Goal: Task Accomplishment & Management: Use online tool/utility

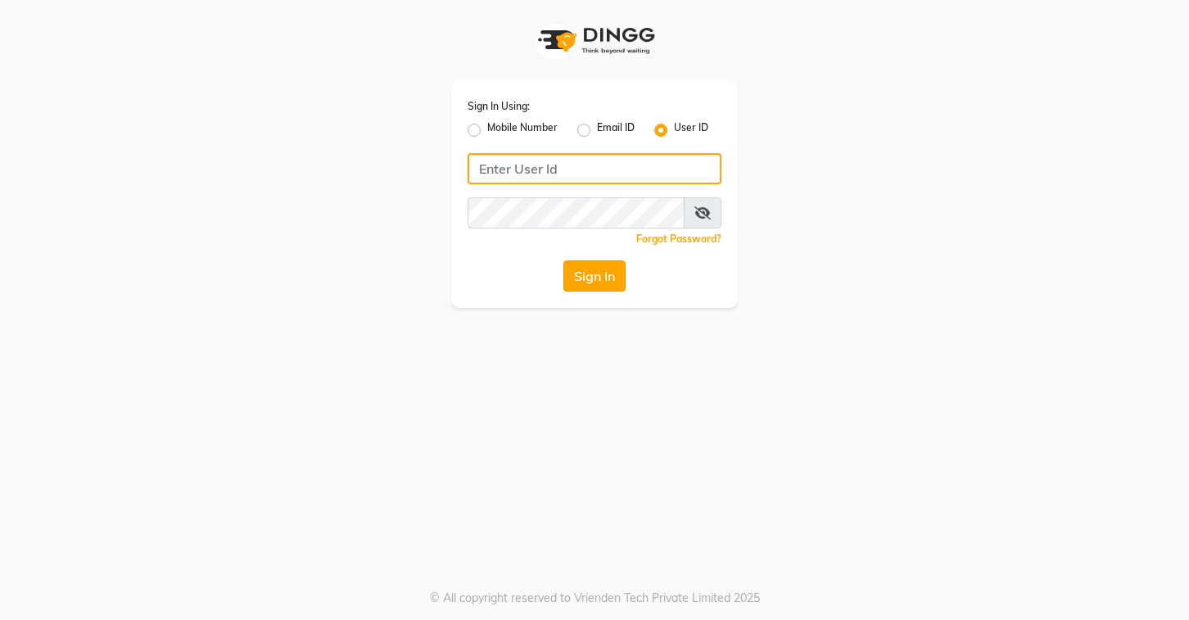
type input "stylettesalon"
click at [601, 273] on button "Sign In" at bounding box center [594, 275] width 62 height 31
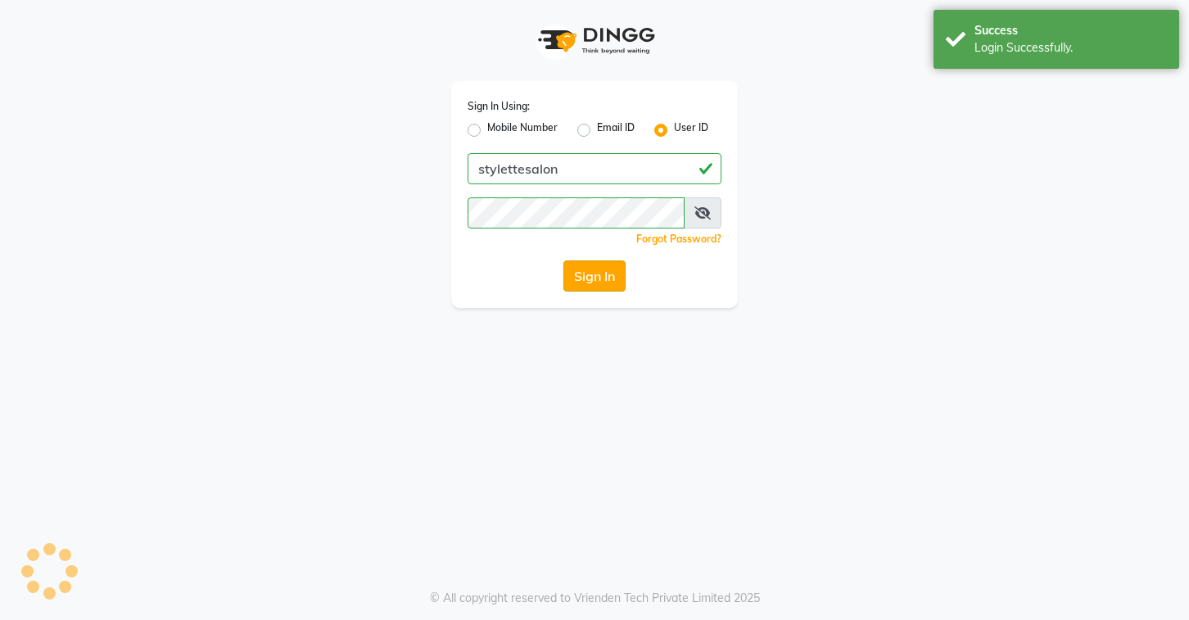
select select
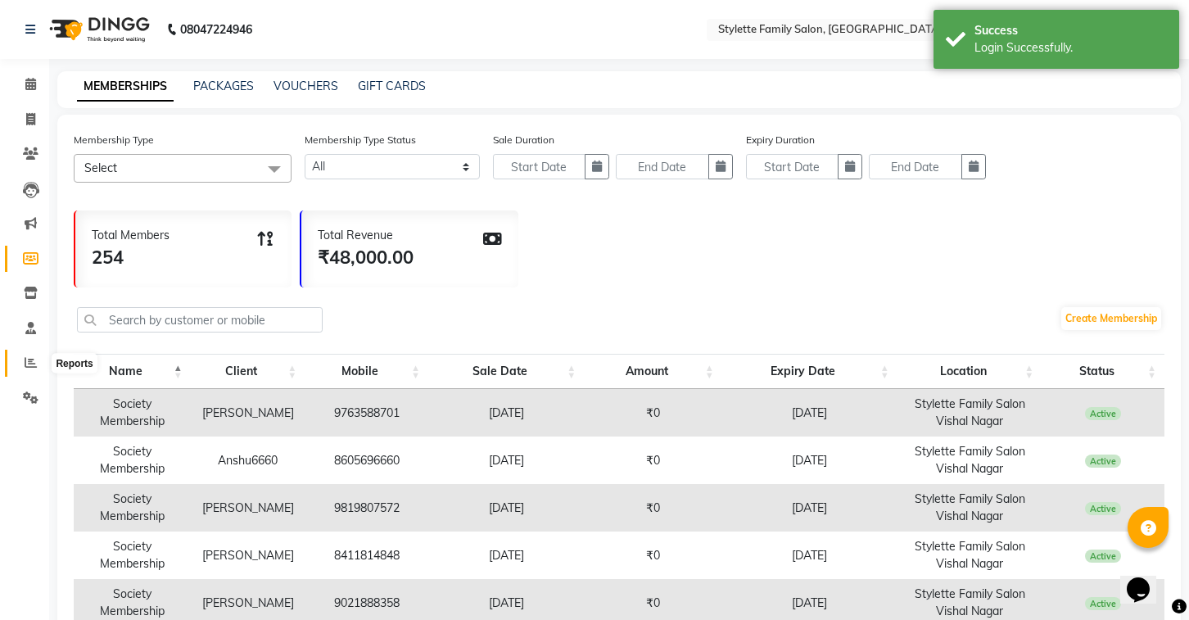
click at [25, 366] on icon at bounding box center [31, 362] width 12 height 12
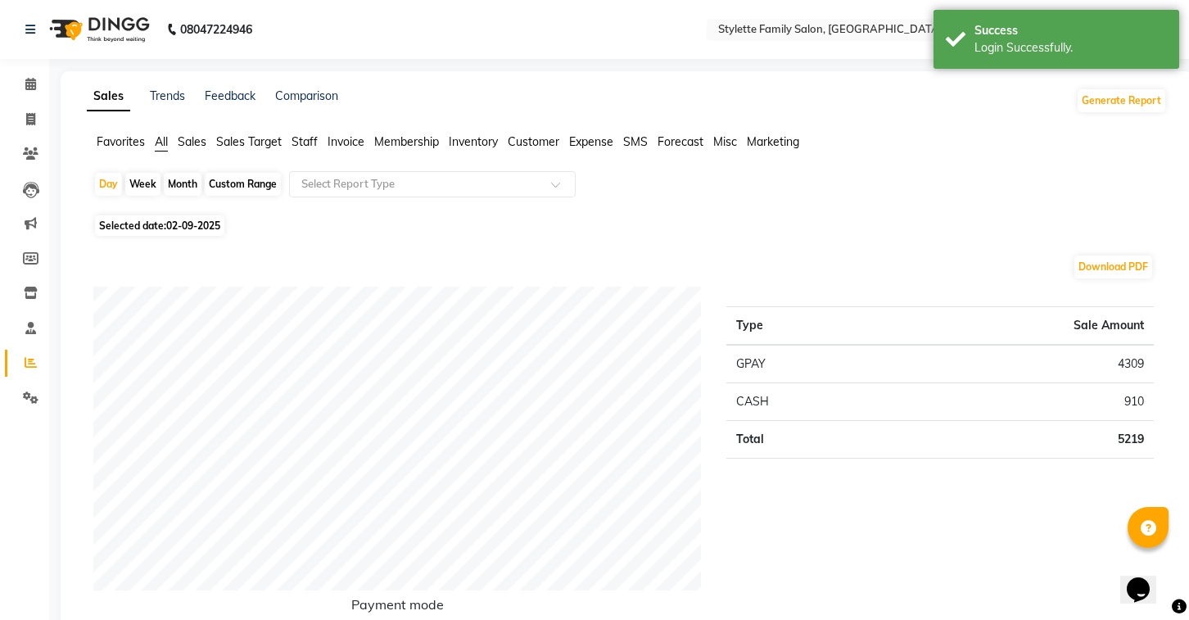
click at [597, 137] on span "Expense" at bounding box center [591, 141] width 44 height 15
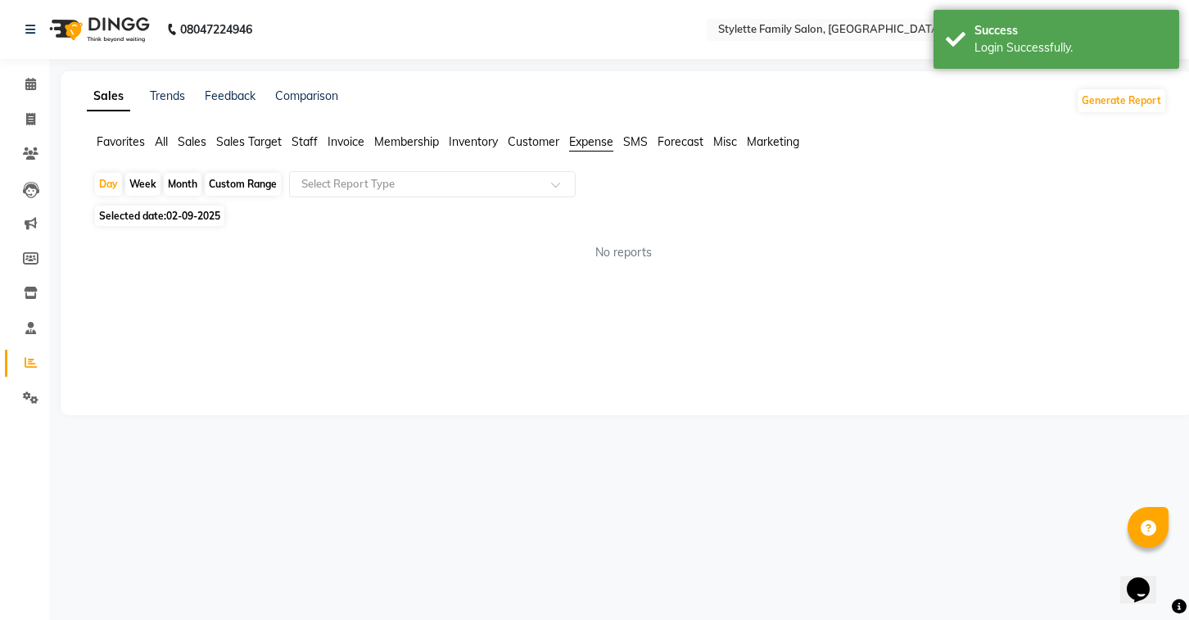
click at [190, 185] on div "Month" at bounding box center [183, 184] width 38 height 23
select select "9"
select select "2025"
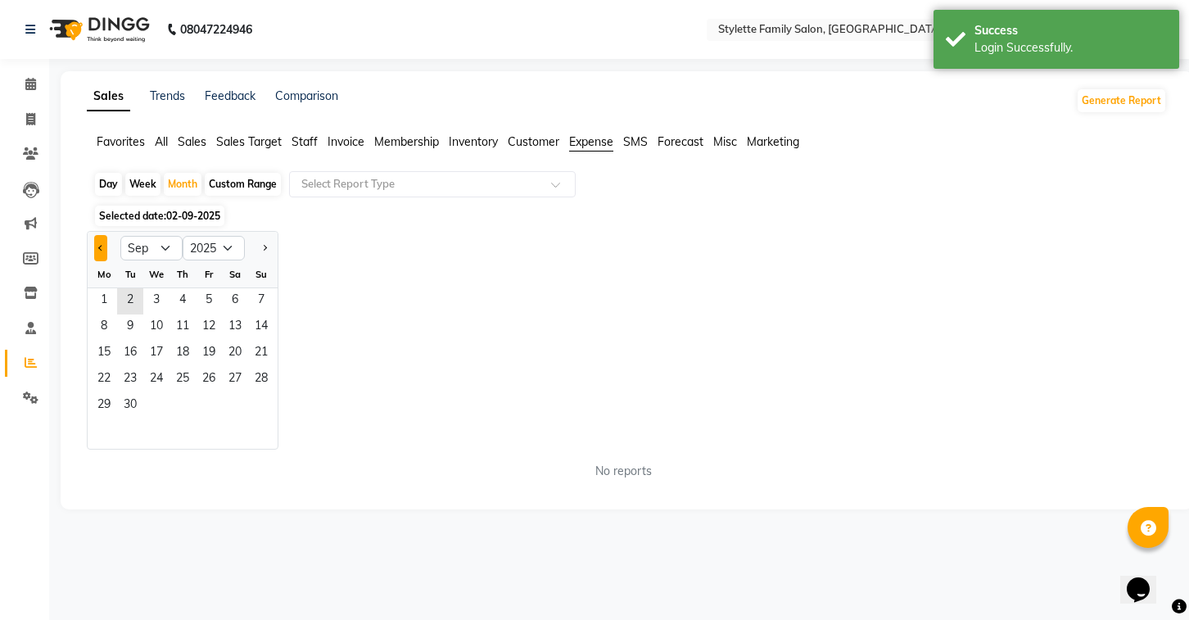
click at [95, 246] on button "Previous month" at bounding box center [100, 248] width 13 height 26
select select "8"
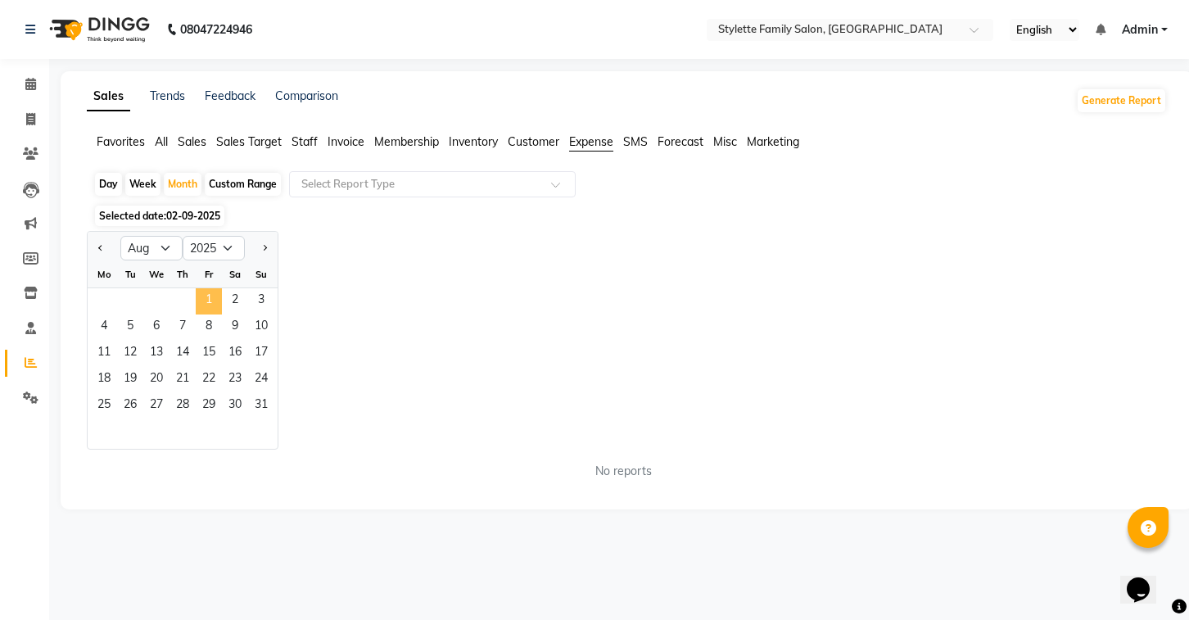
click at [203, 300] on span "1" at bounding box center [209, 301] width 26 height 26
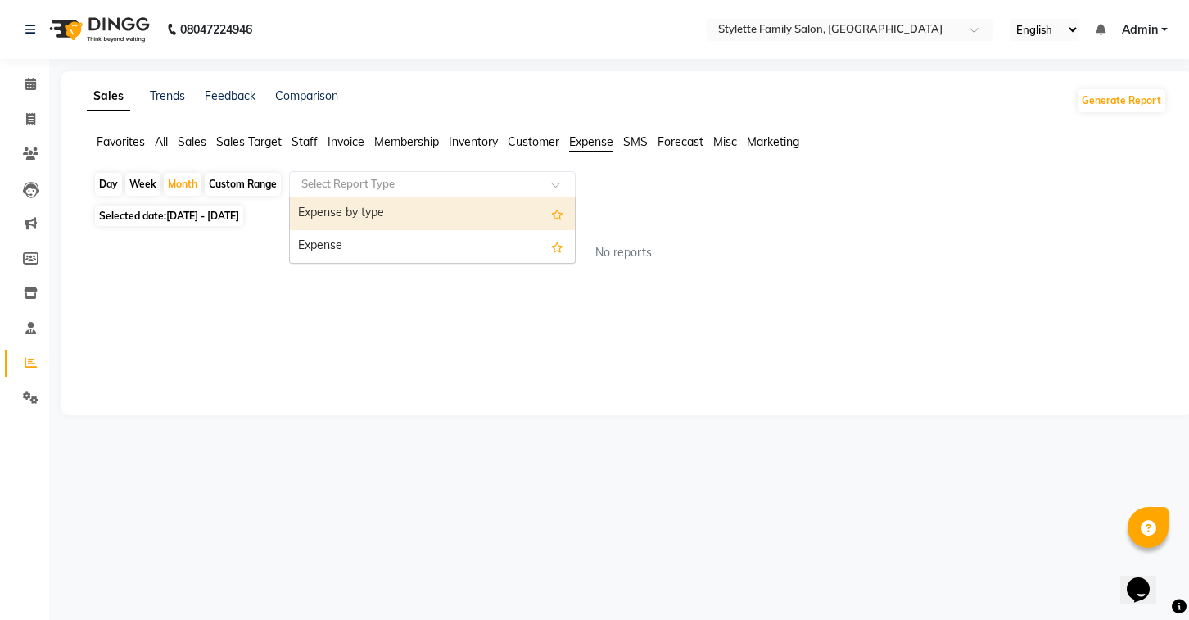
click at [462, 188] on input "text" at bounding box center [416, 184] width 236 height 16
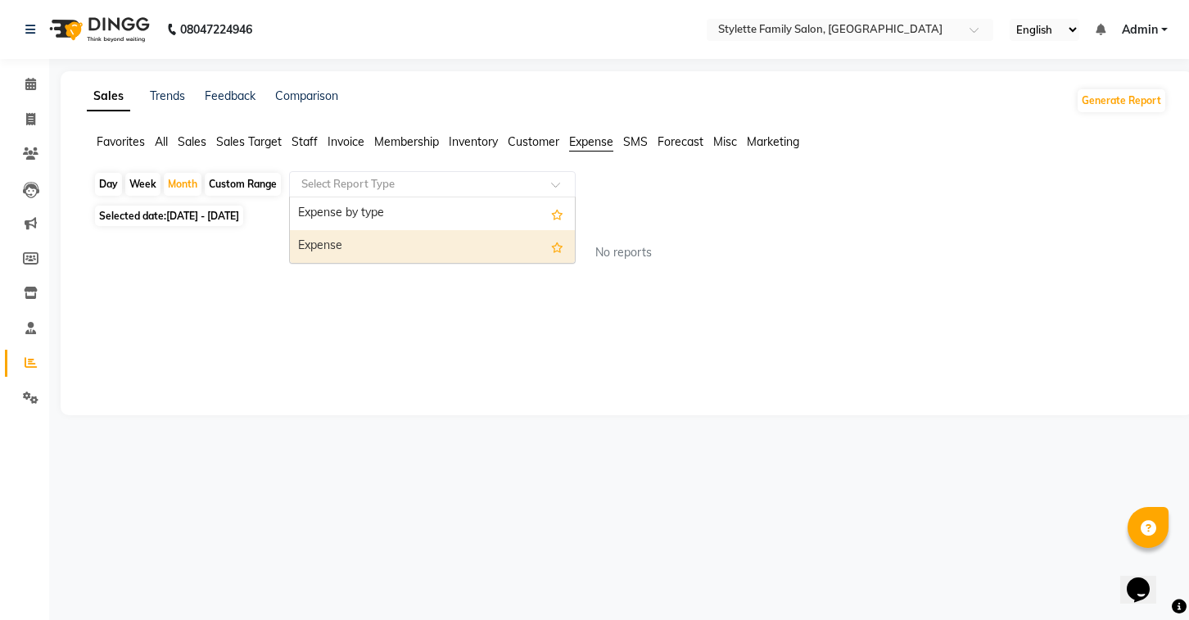
click at [428, 249] on div "Expense" at bounding box center [432, 246] width 285 height 33
select select "full_report"
select select "pdf"
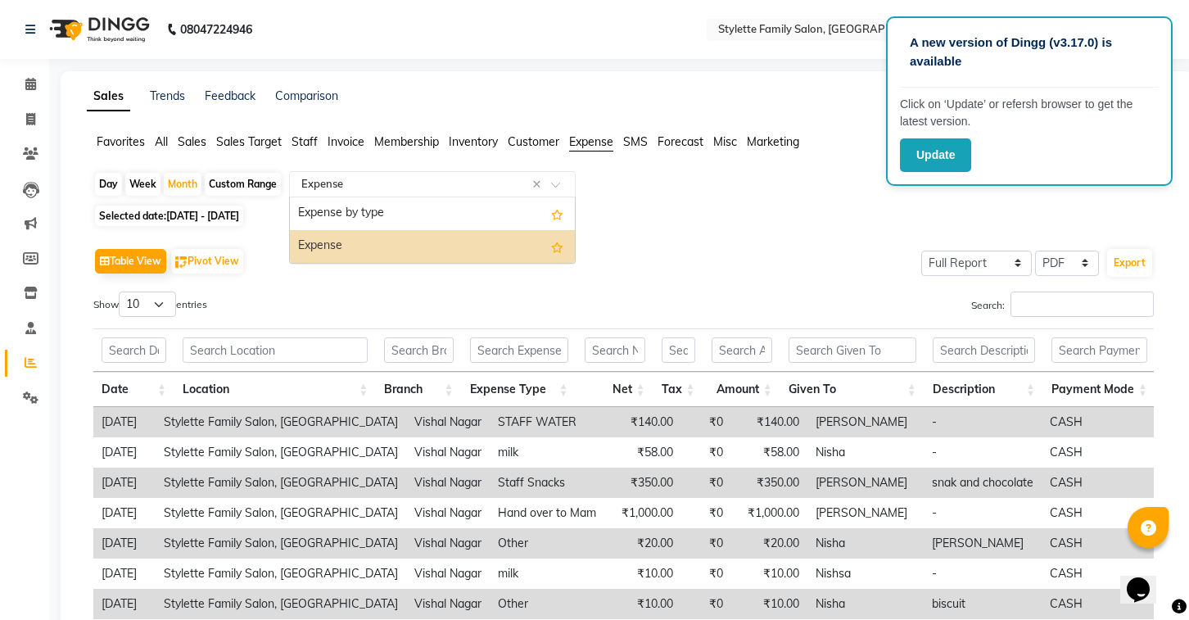
click at [440, 192] on div "Select Report Type × Expense ×" at bounding box center [432, 184] width 287 height 26
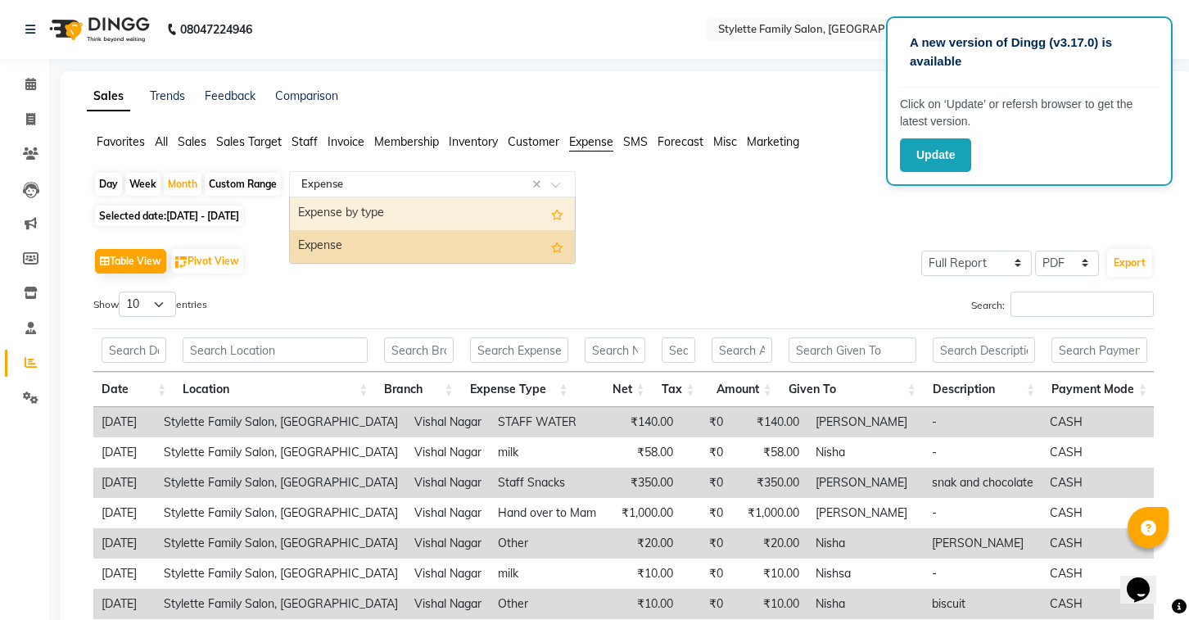
click at [414, 213] on div "Expense by type" at bounding box center [432, 213] width 285 height 33
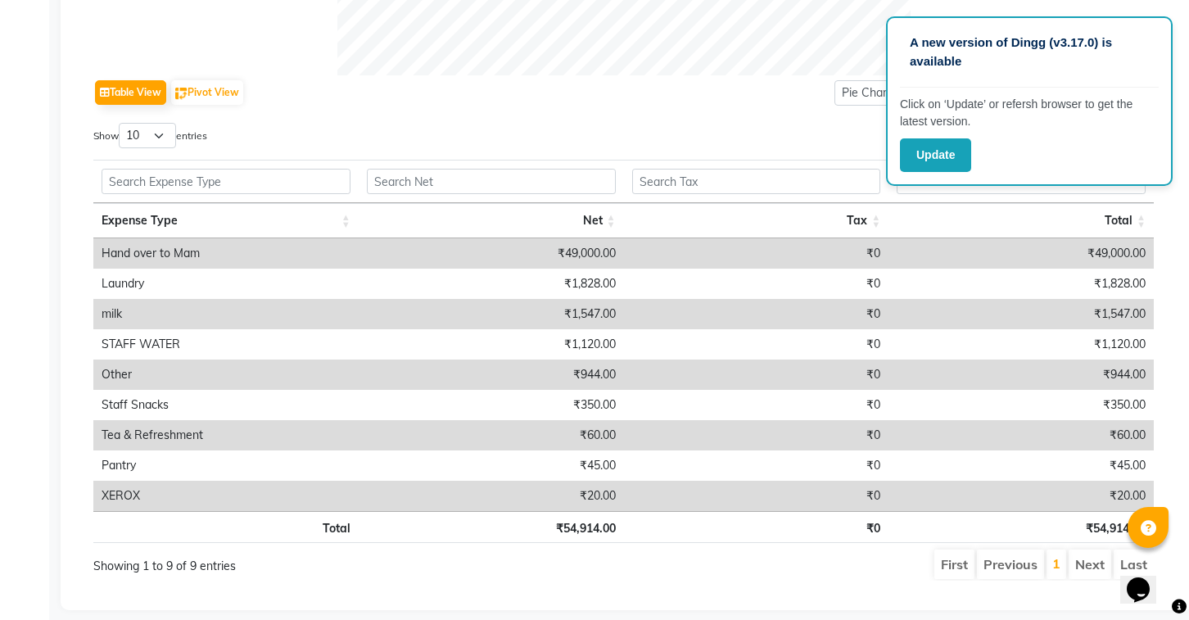
scroll to position [777, 0]
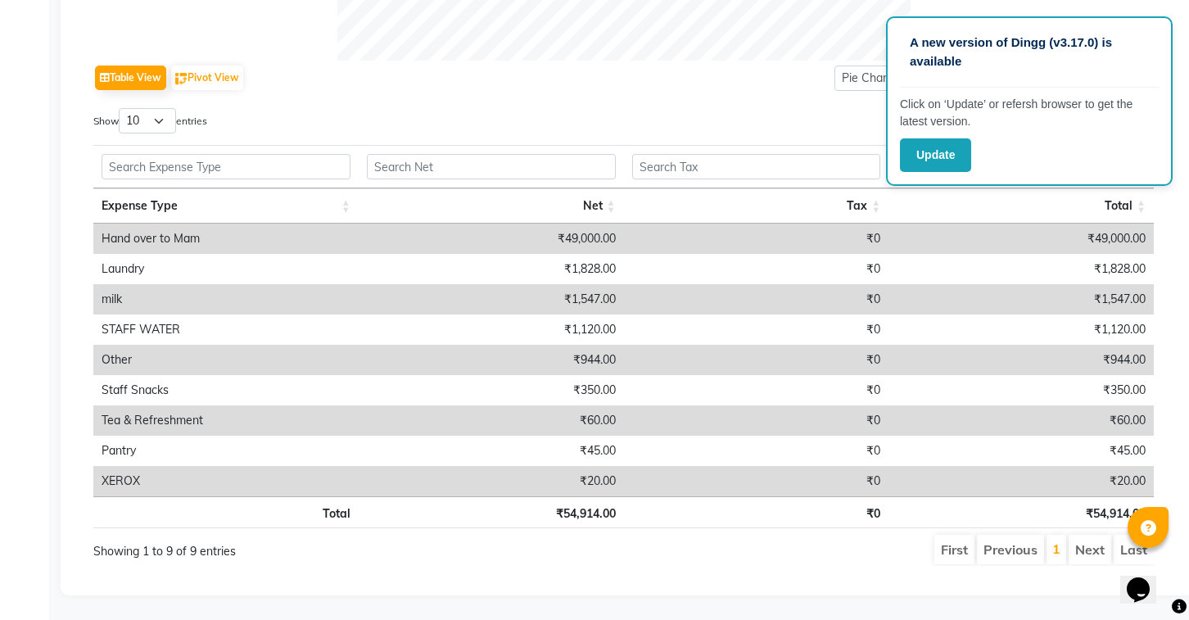
click at [821, 102] on div "Table View Pivot View Pie Chart Bar Chart Select Full Report Filtered Report Se…" at bounding box center [623, 313] width 1060 height 505
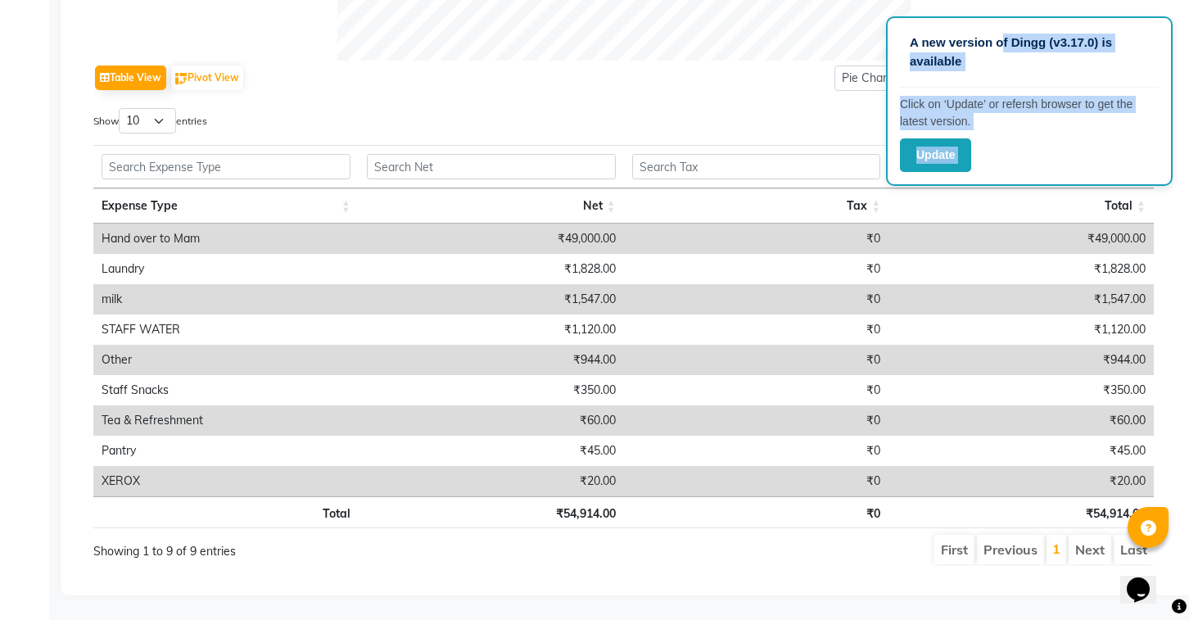
drag, startPoint x: 1000, startPoint y: 38, endPoint x: 992, endPoint y: 7, distance: 32.2
drag, startPoint x: 991, startPoint y: 29, endPoint x: 796, endPoint y: 120, distance: 215.0
click at [614, 66] on div "Table View Pivot View Pie Chart Bar Chart Select Full Report Filtered Report Se…" at bounding box center [623, 78] width 1060 height 34
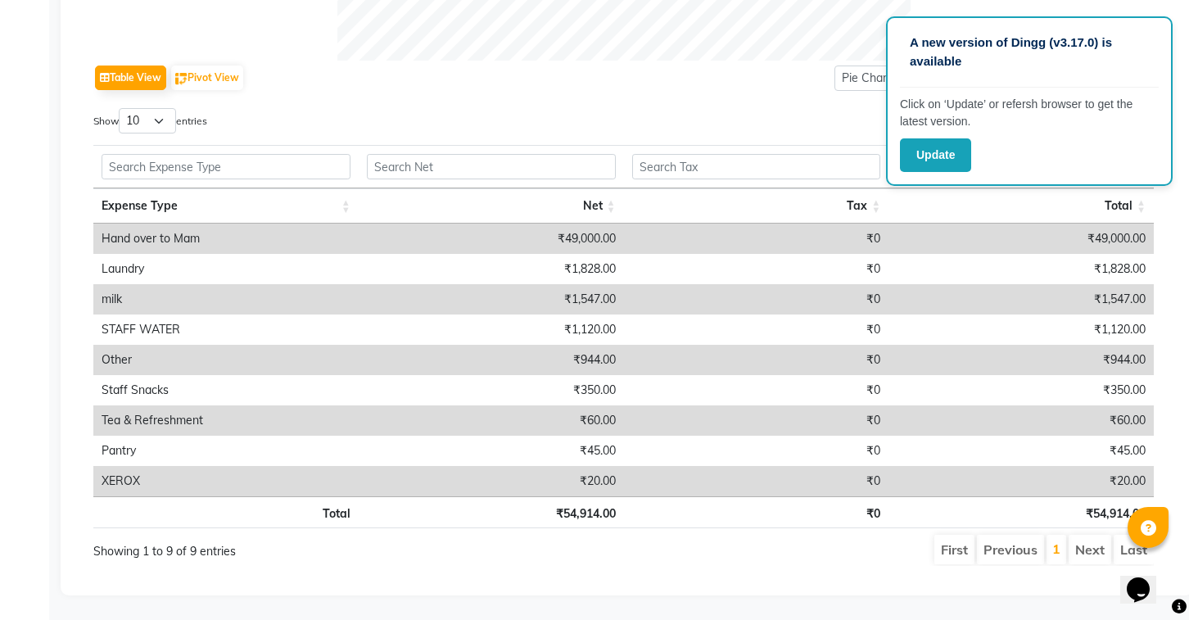
click at [709, 87] on div "Table View Pivot View Pie Chart Bar Chart Select Full Report Filtered Report Se…" at bounding box center [623, 78] width 1060 height 34
click at [646, 66] on div "Table View Pivot View Pie Chart Bar Chart Select Full Report Filtered Report Se…" at bounding box center [623, 78] width 1060 height 34
click at [944, 155] on button "Update" at bounding box center [935, 155] width 71 height 34
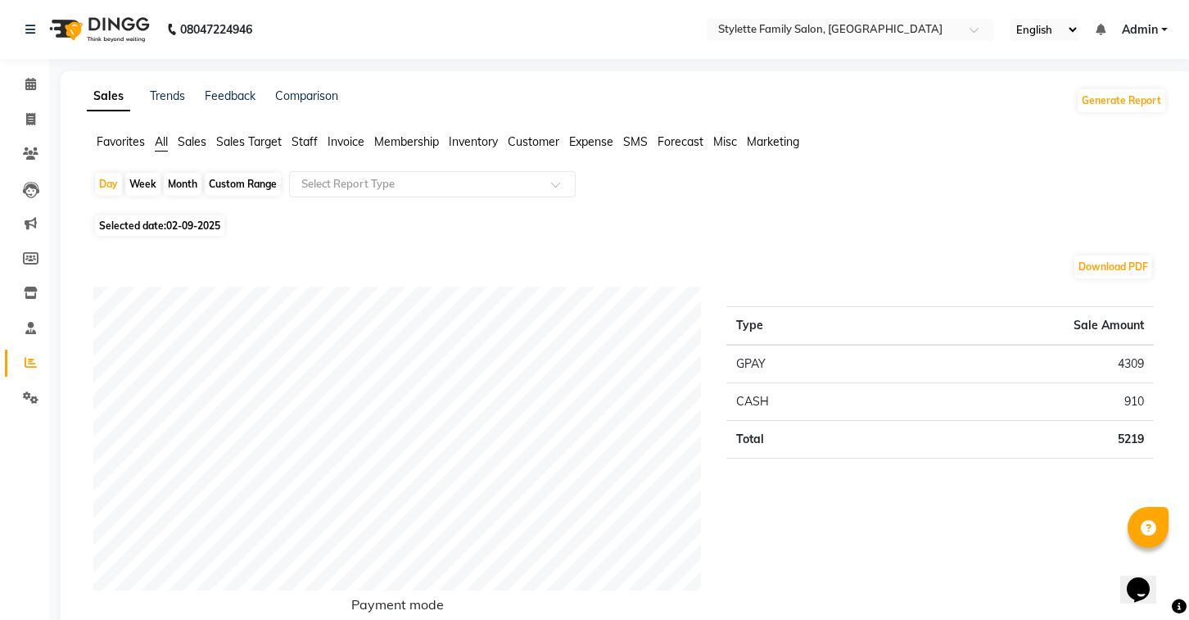
click at [599, 142] on span "Expense" at bounding box center [591, 141] width 44 height 15
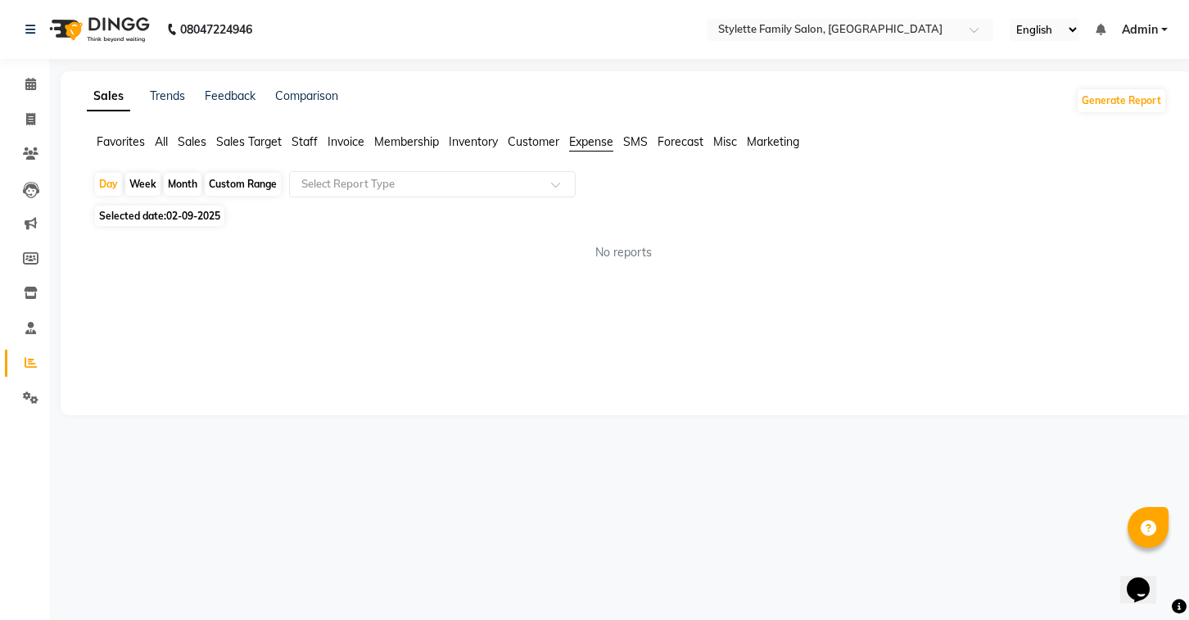
click at [183, 187] on div "Month" at bounding box center [183, 184] width 38 height 23
select select "9"
select select "2025"
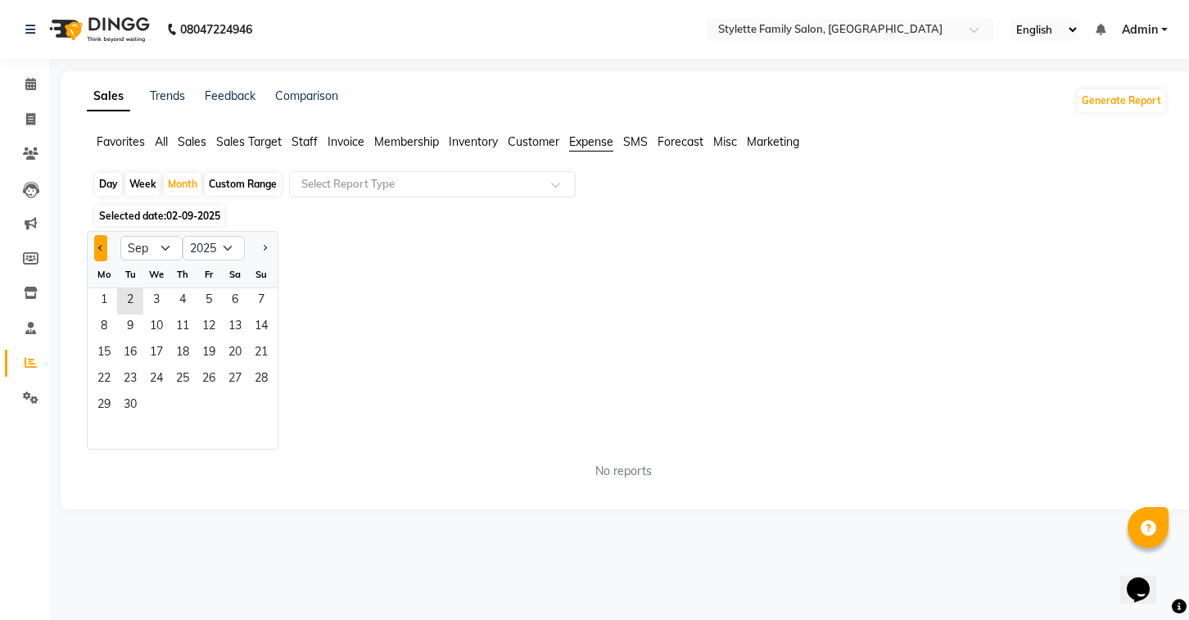
click at [104, 250] on button "Previous month" at bounding box center [100, 248] width 13 height 26
select select "8"
click at [206, 300] on span "1" at bounding box center [209, 301] width 26 height 26
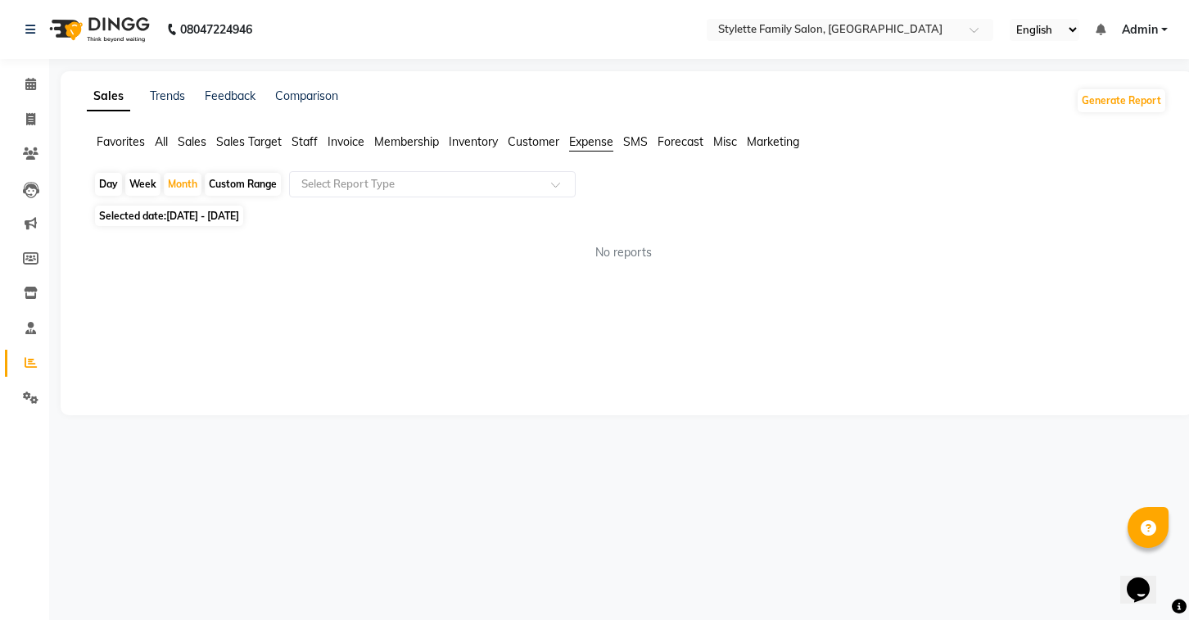
click at [497, 202] on div "Day Week Month Custom Range Select Report Type Selected date: 01-08-2025 - 31-0…" at bounding box center [627, 222] width 1080 height 103
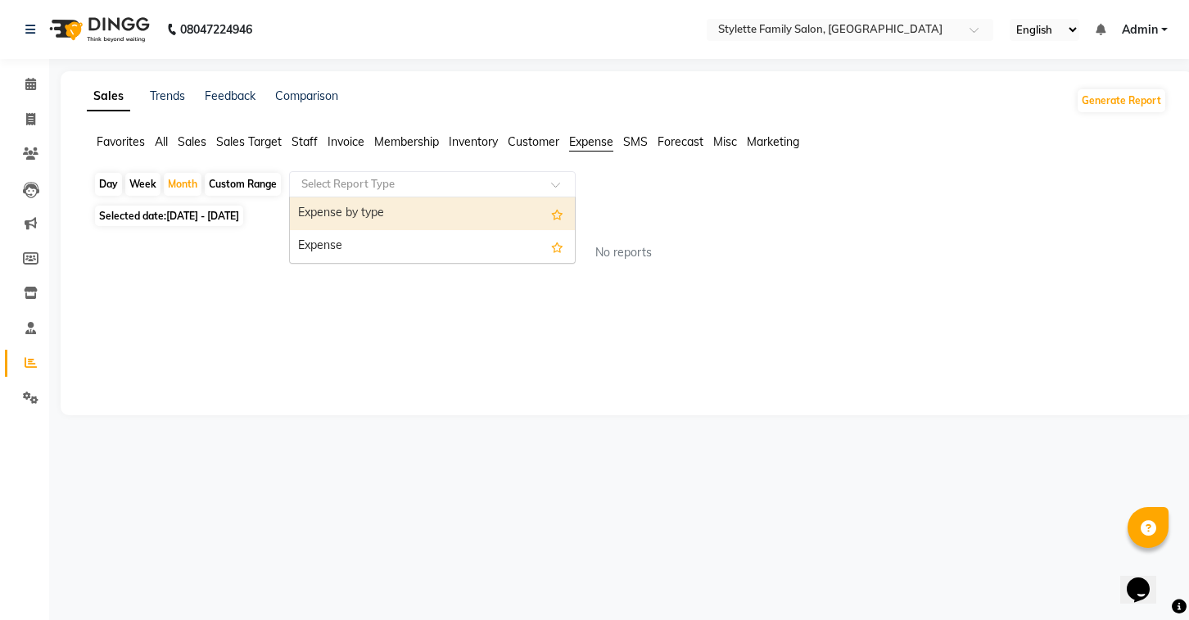
click at [499, 190] on input "text" at bounding box center [416, 184] width 236 height 16
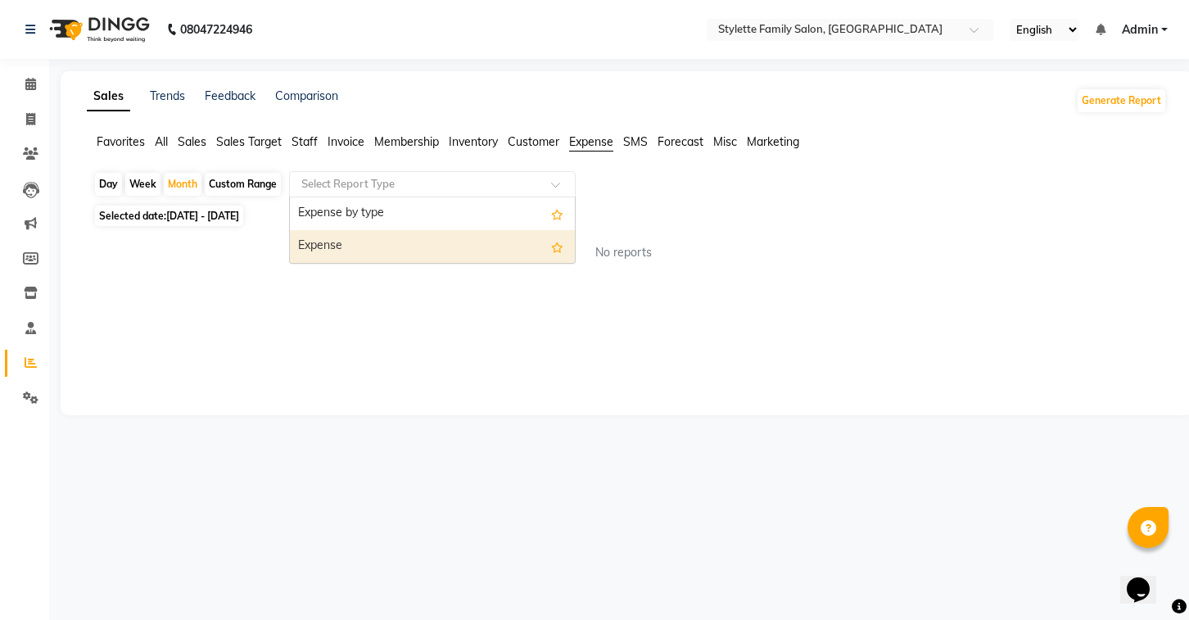
click at [472, 238] on div "Expense" at bounding box center [432, 246] width 285 height 33
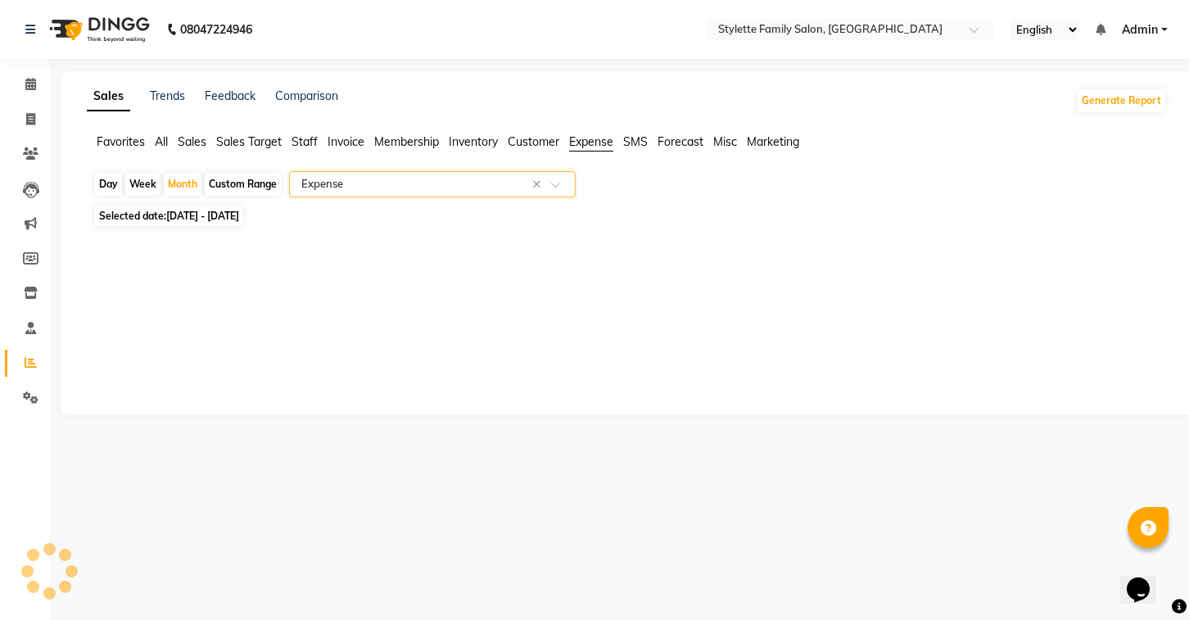
select select "full_report"
select select "pdf"
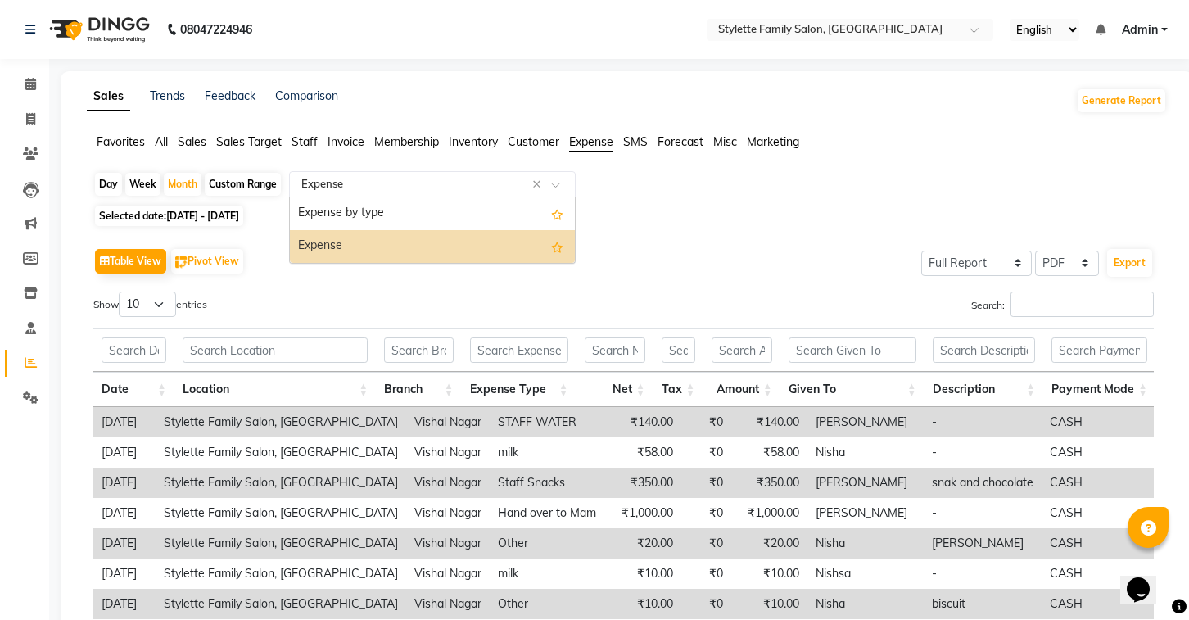
click at [492, 193] on div "Select Report Type × Expense ×" at bounding box center [432, 184] width 287 height 26
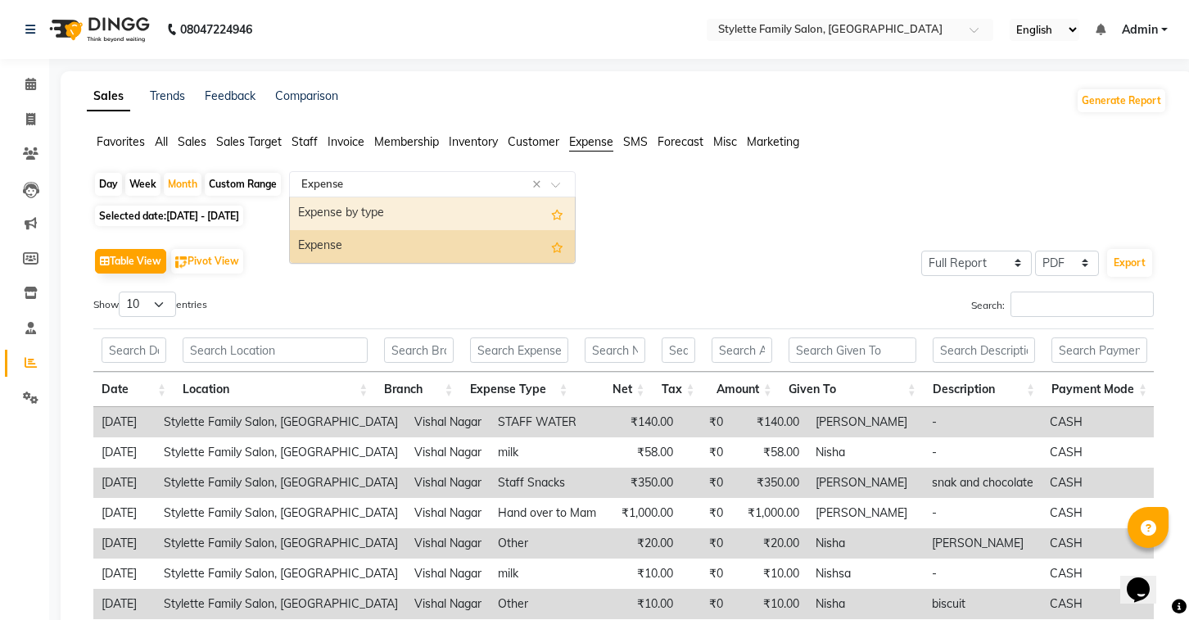
click at [459, 208] on div "Expense by type" at bounding box center [432, 213] width 285 height 33
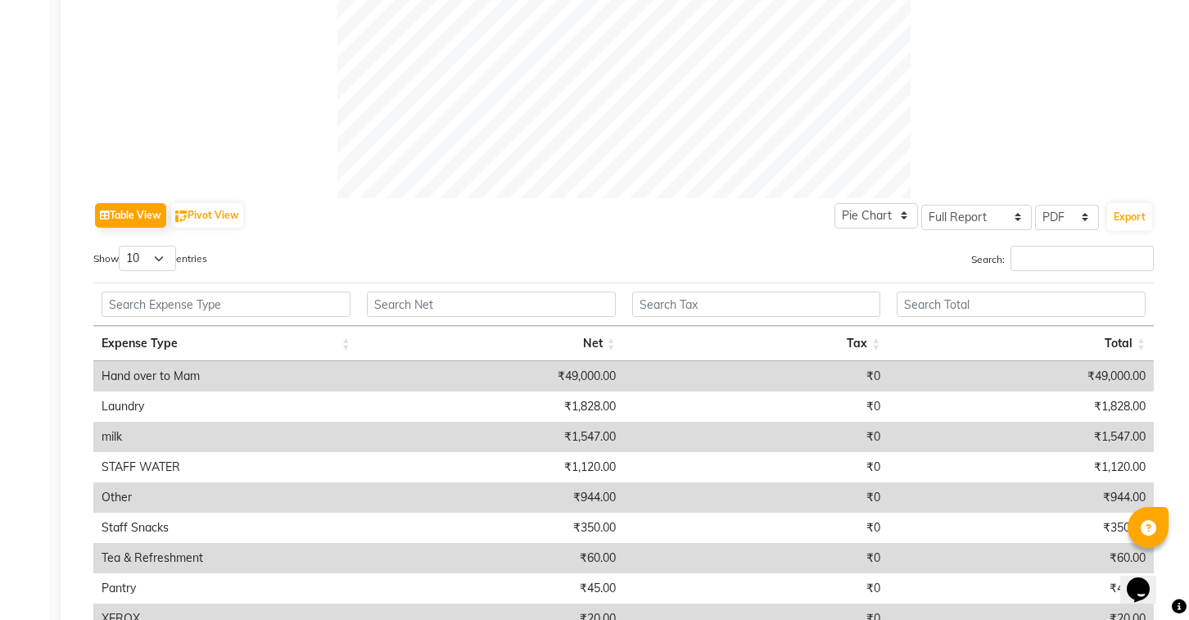
scroll to position [777, 0]
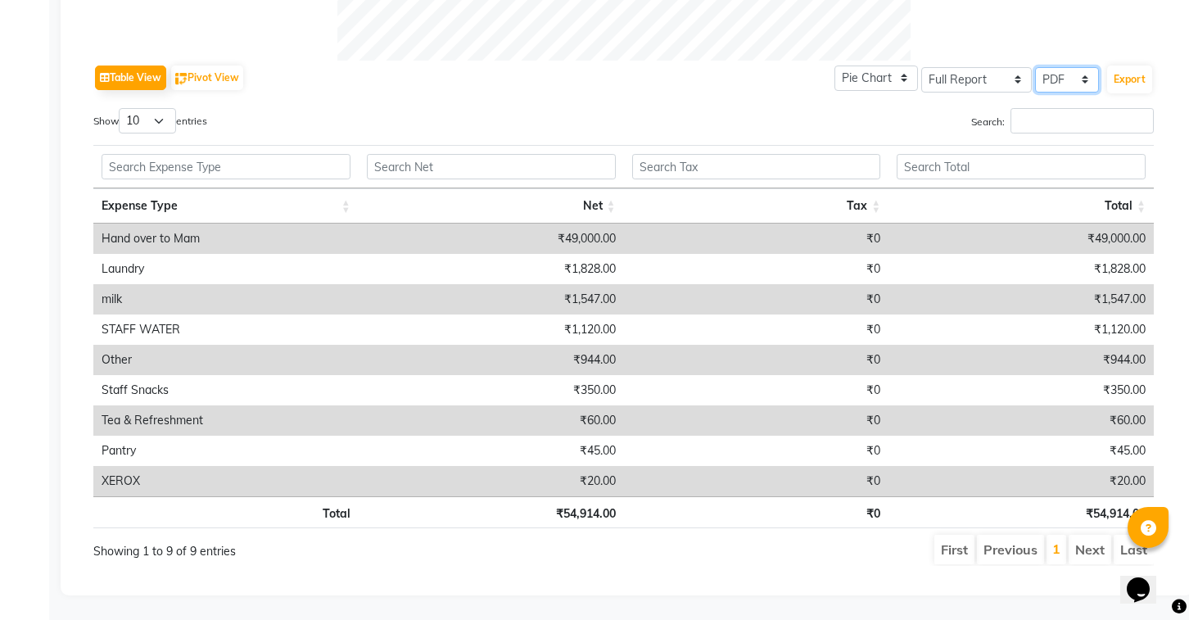
click at [1052, 80] on select "Select CSV PDF" at bounding box center [1067, 79] width 64 height 25
click at [1036, 67] on select "Select CSV PDF" at bounding box center [1067, 79] width 64 height 25
click at [1052, 82] on select "Select CSV PDF" at bounding box center [1067, 79] width 64 height 25
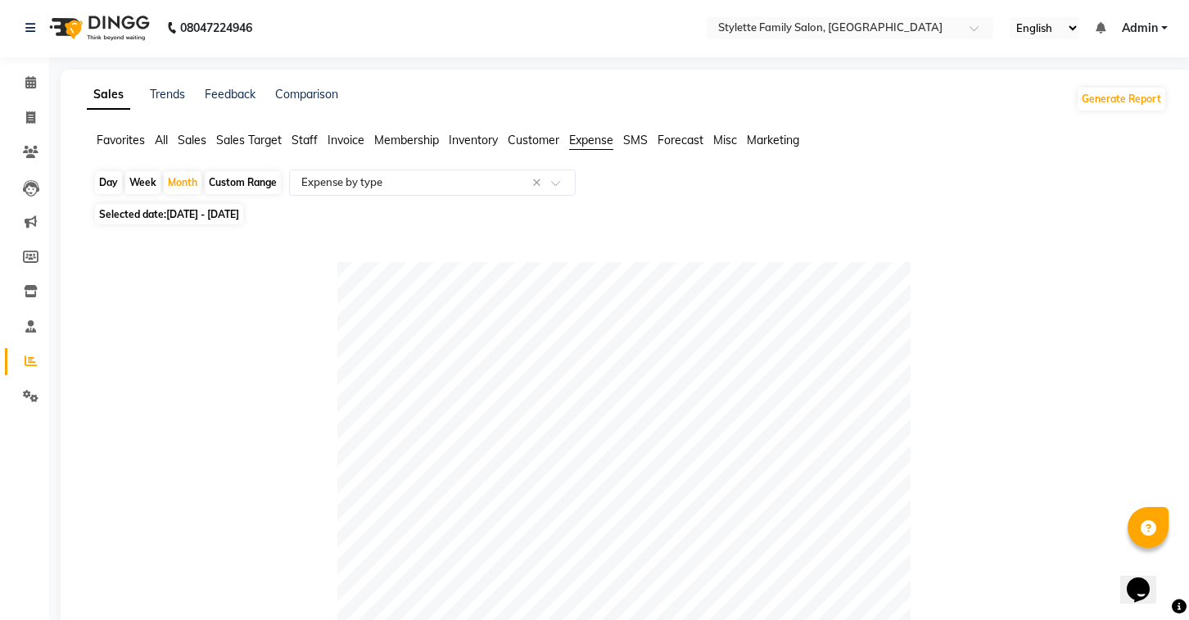
scroll to position [0, 0]
click at [462, 171] on div "Select Report Type × Expense by type ×" at bounding box center [432, 184] width 287 height 26
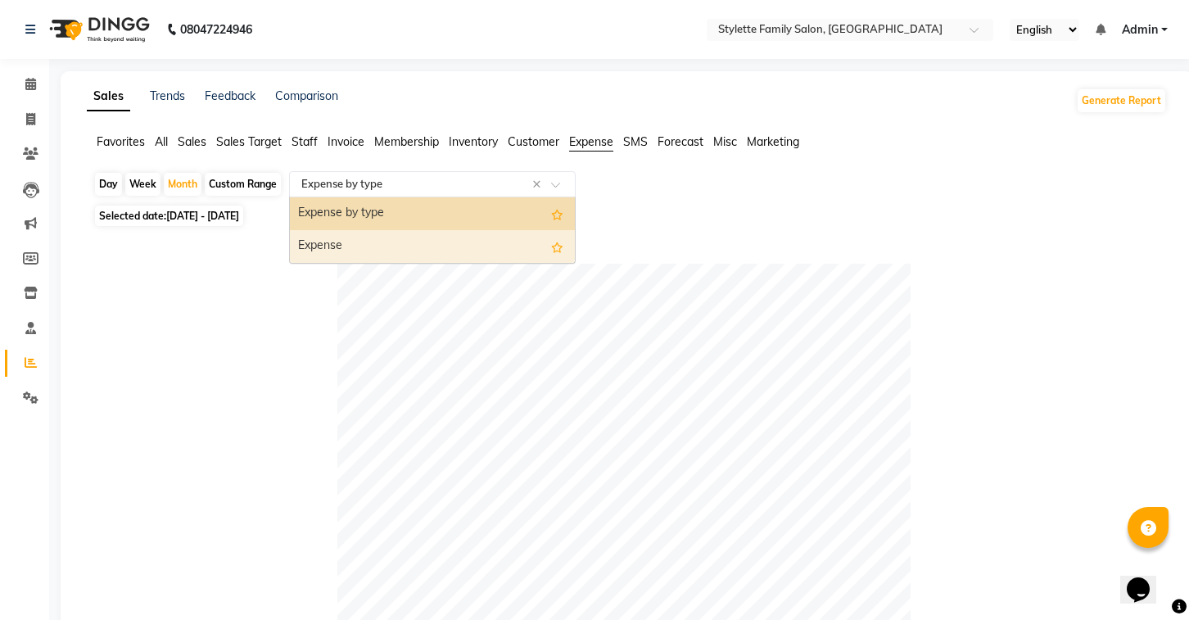
click at [420, 248] on div "Expense" at bounding box center [432, 246] width 285 height 33
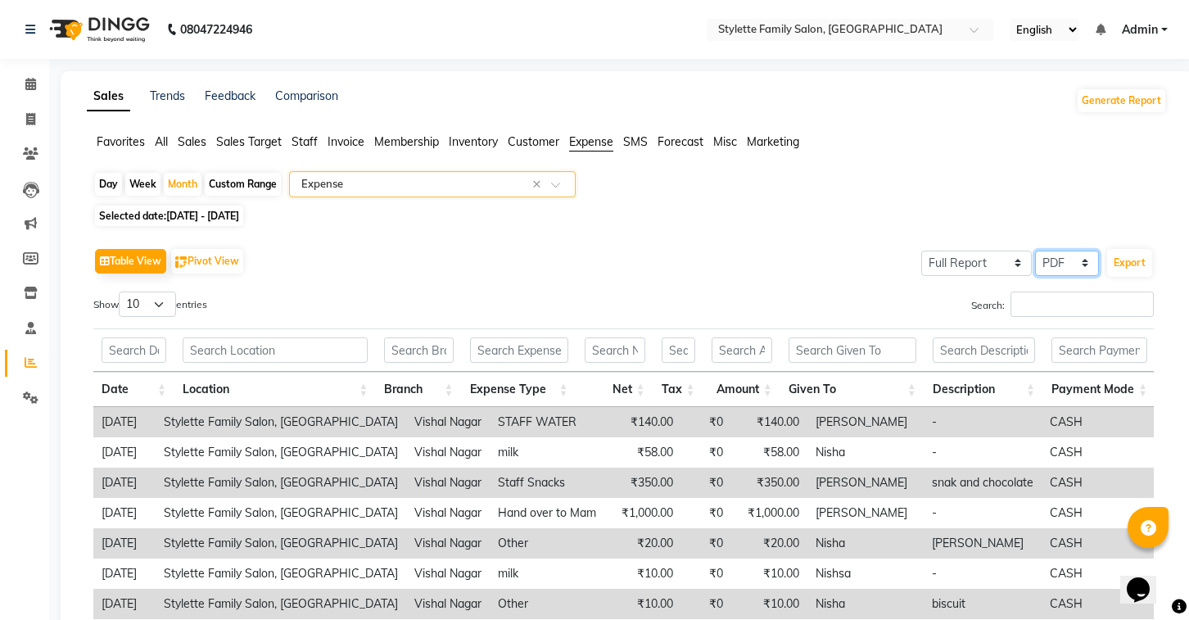
click at [1052, 268] on select "Select CSV PDF" at bounding box center [1067, 263] width 64 height 25
click at [1036, 251] on select "Select CSV PDF" at bounding box center [1067, 263] width 64 height 25
click at [1128, 266] on button "Export" at bounding box center [1129, 263] width 45 height 28
select select "monospace"
select select "12px"
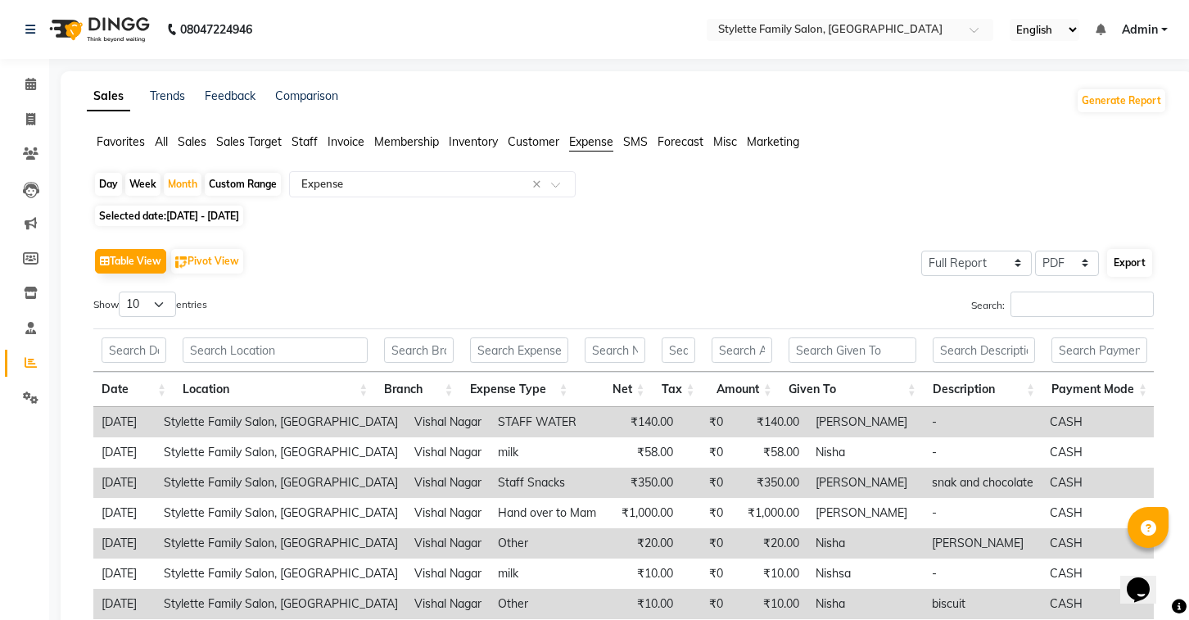
select select "template_1"
select select "A4"
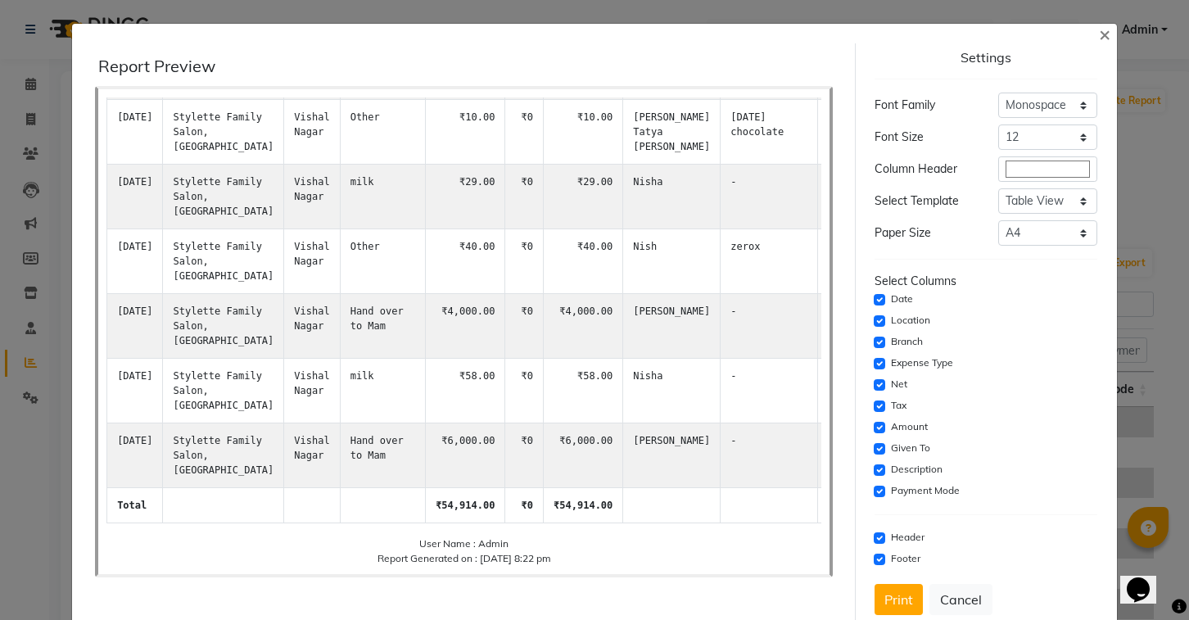
scroll to position [38, 0]
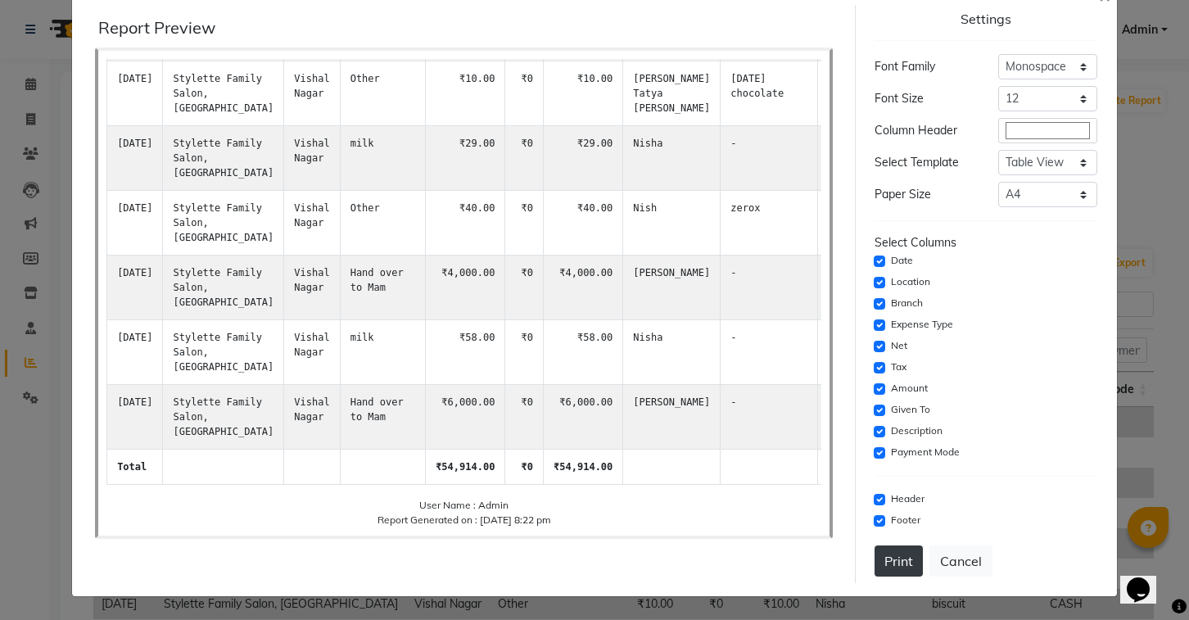
click at [905, 564] on button "Print" at bounding box center [899, 560] width 48 height 31
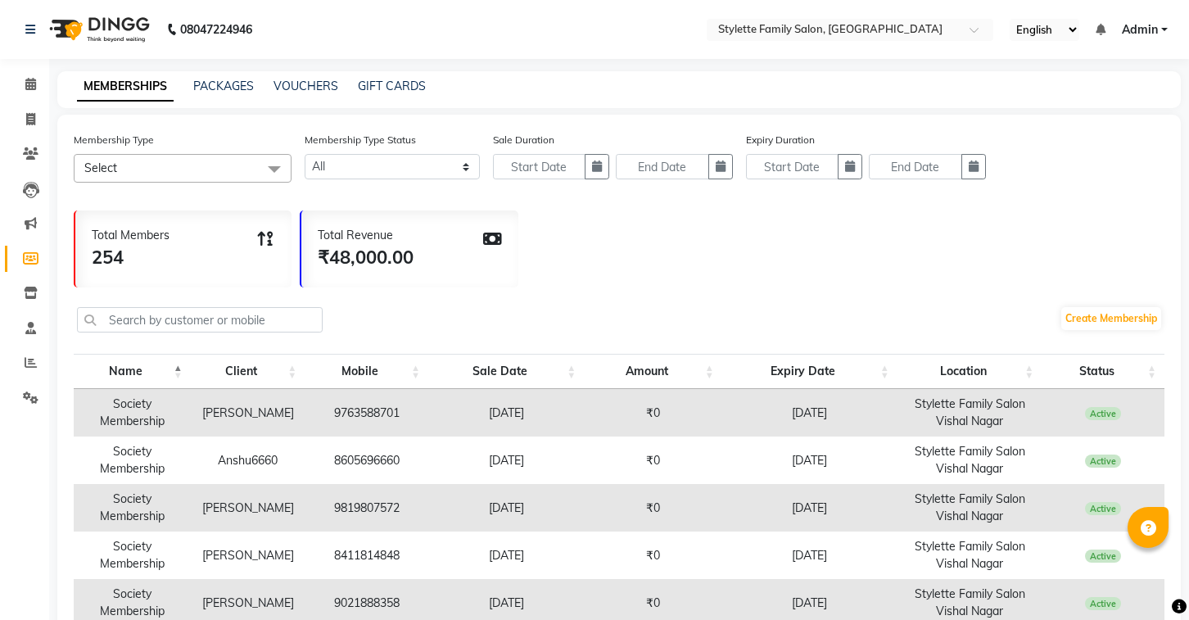
select select
click at [32, 364] on icon at bounding box center [31, 362] width 12 height 12
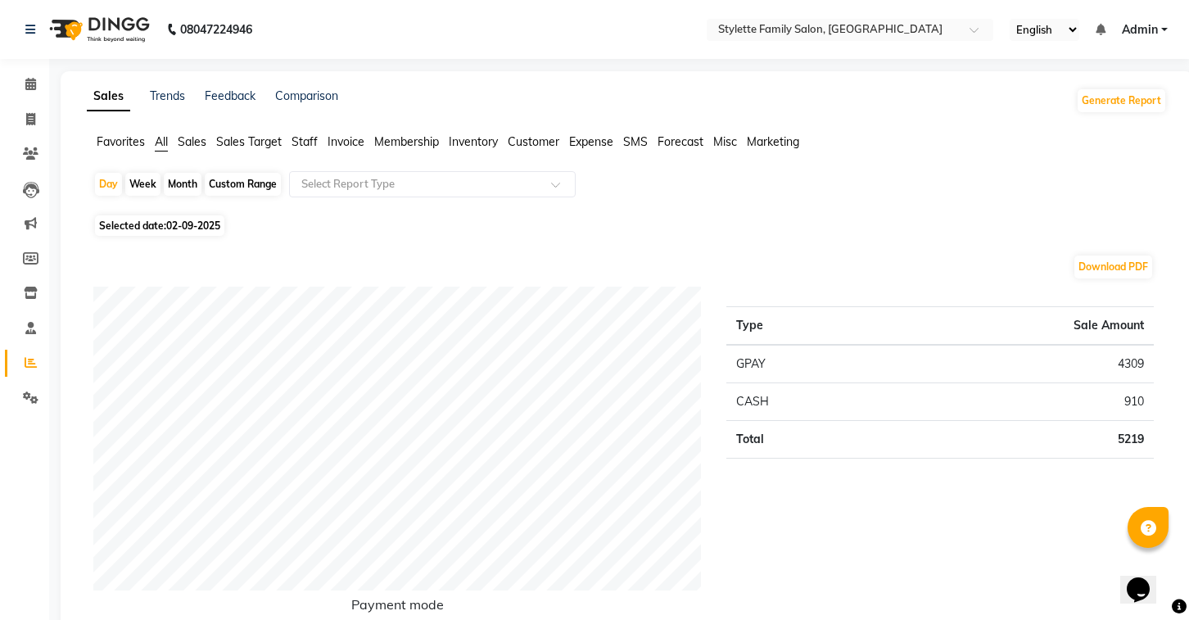
click at [604, 138] on span "Expense" at bounding box center [591, 141] width 44 height 15
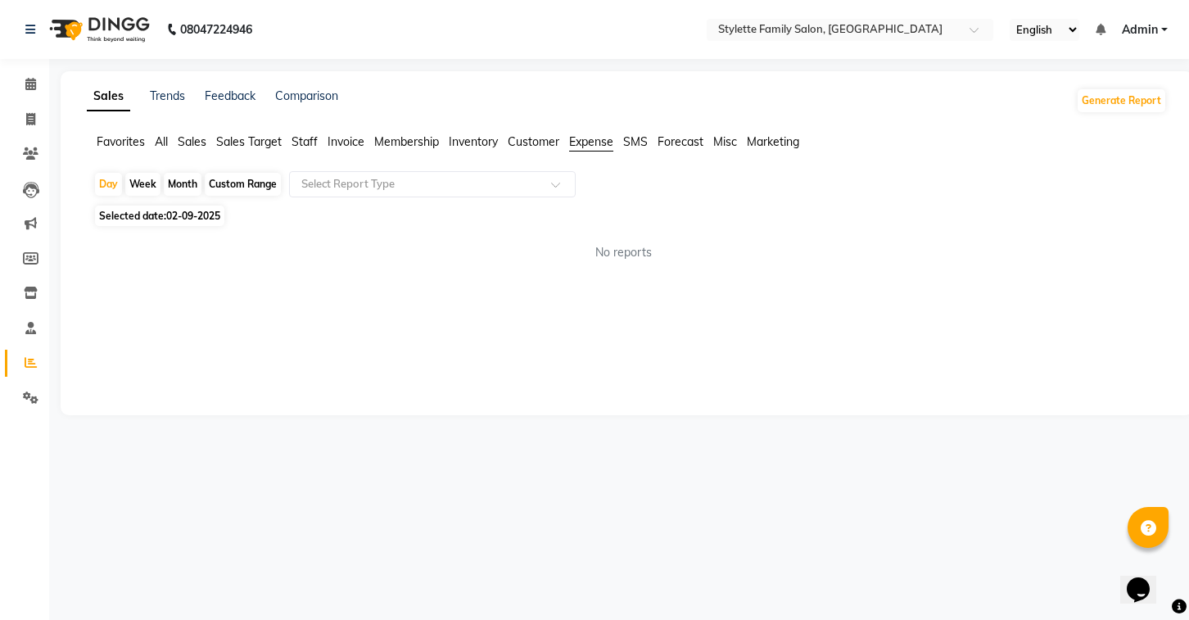
click at [186, 178] on div "Month" at bounding box center [183, 184] width 38 height 23
select select "9"
select select "2025"
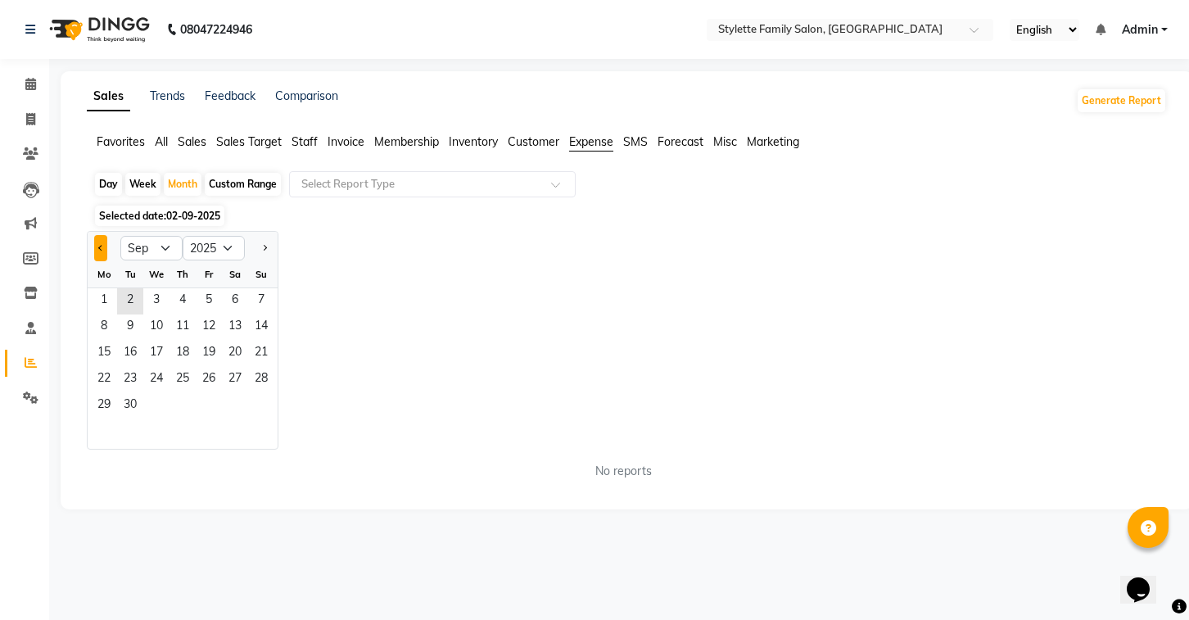
click at [103, 249] on span "Previous month" at bounding box center [101, 248] width 6 height 6
select select "8"
click at [223, 300] on span "2" at bounding box center [235, 301] width 26 height 26
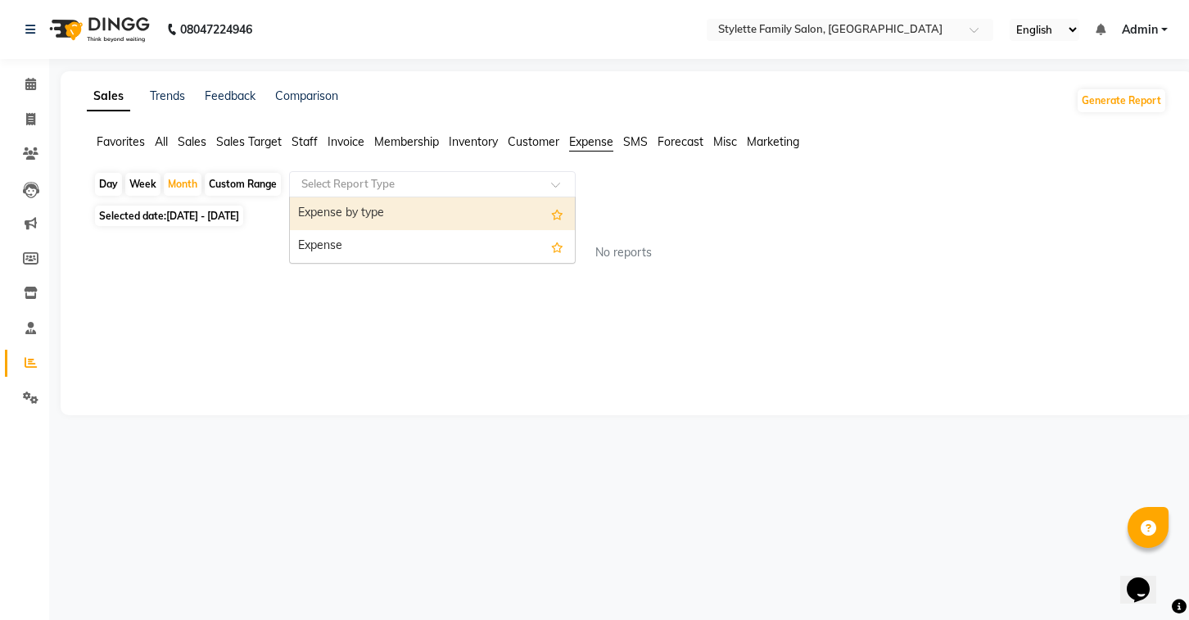
click at [545, 180] on div at bounding box center [432, 184] width 285 height 16
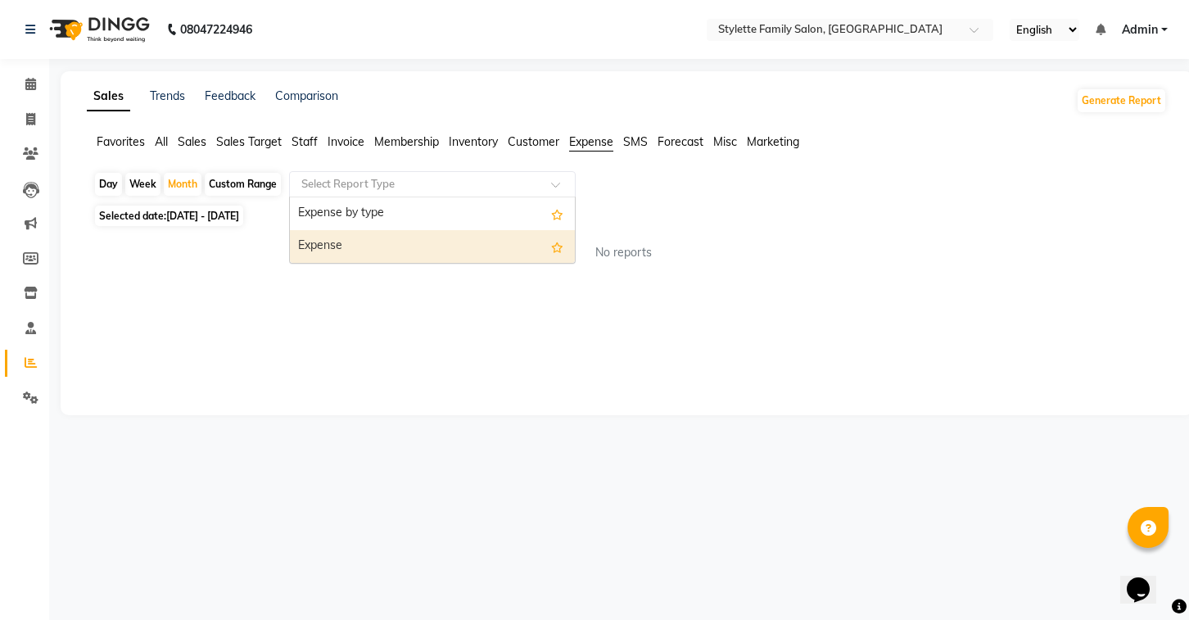
click at [478, 243] on div "Expense" at bounding box center [432, 246] width 285 height 33
select select "full_report"
select select "pdf"
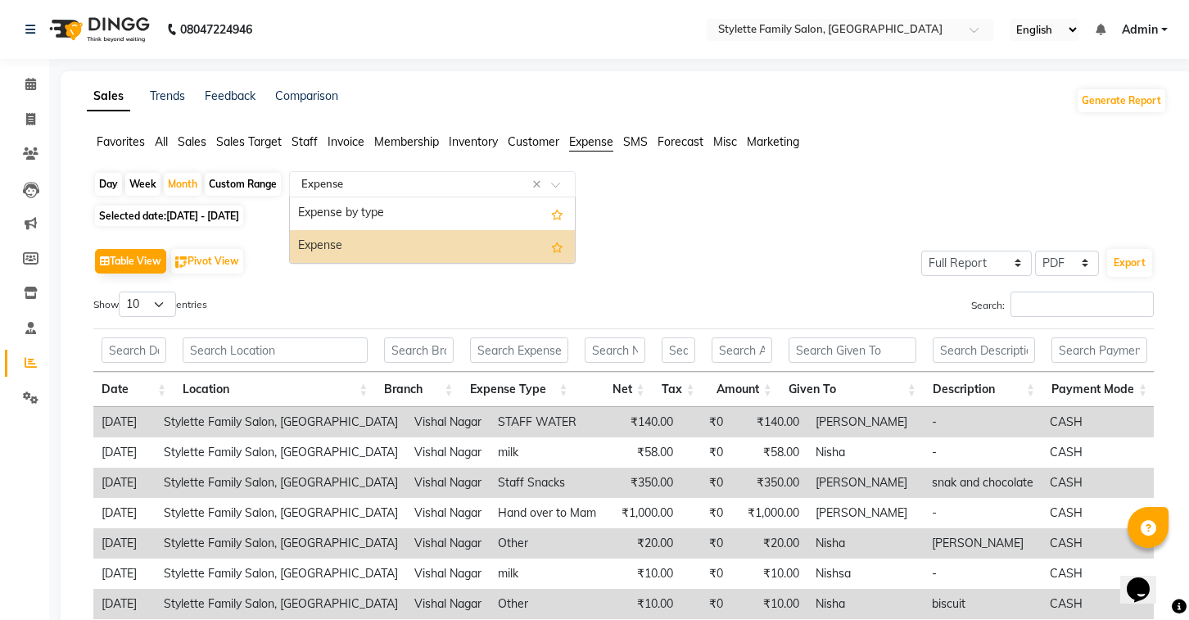
click at [491, 182] on input "text" at bounding box center [416, 184] width 236 height 16
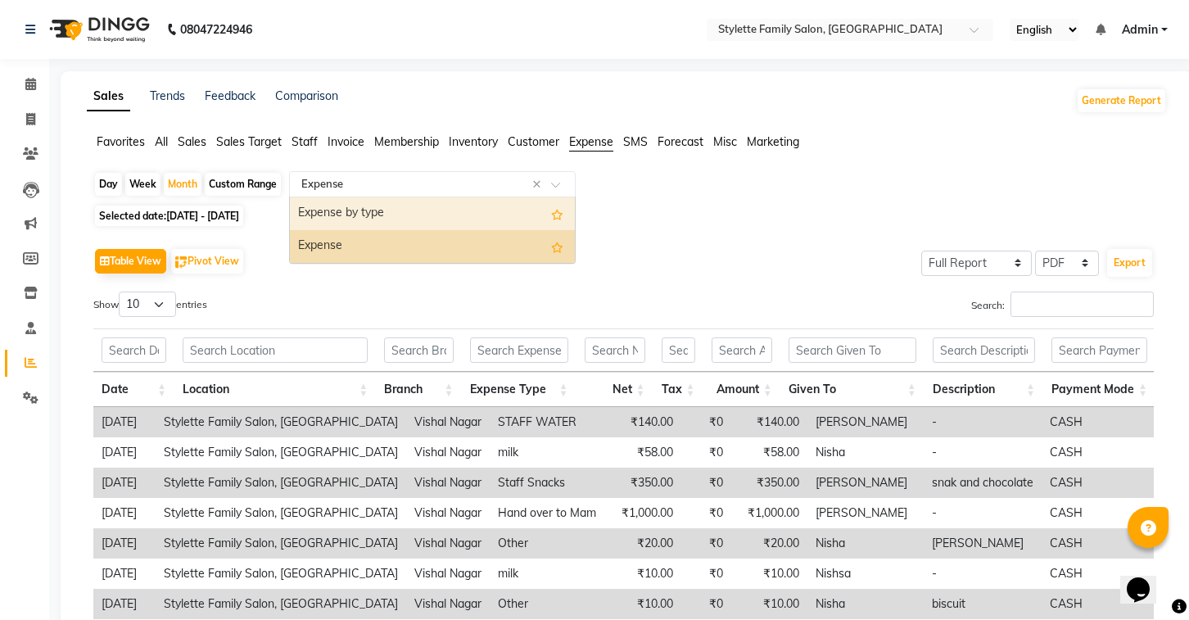
click at [445, 213] on div "Expense by type" at bounding box center [432, 213] width 285 height 33
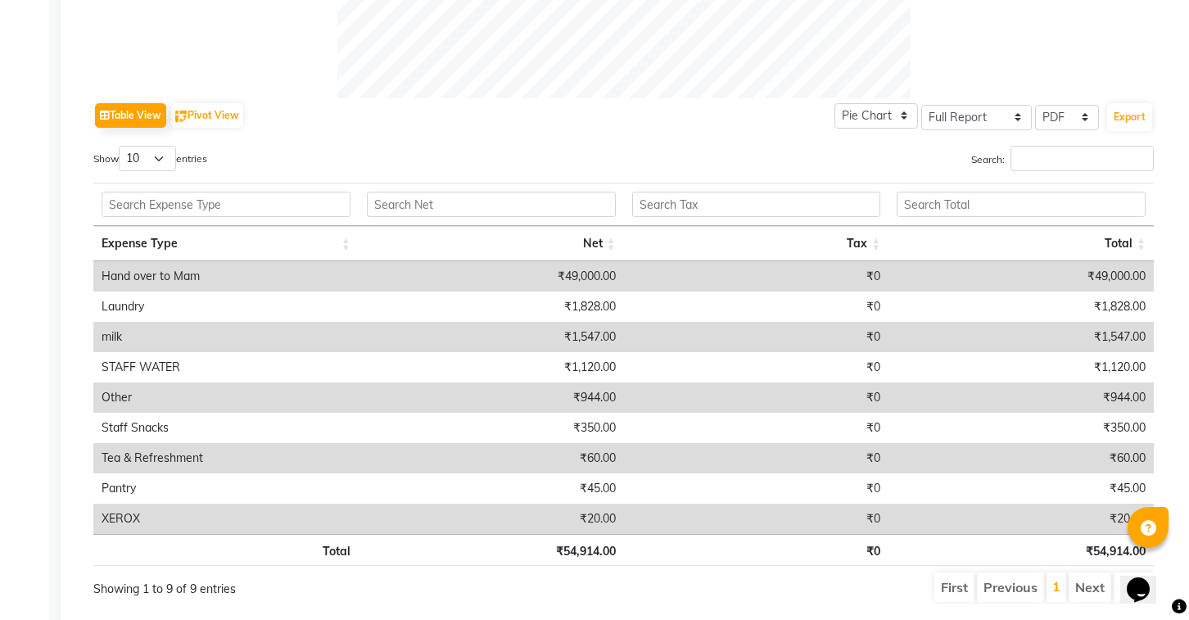
scroll to position [777, 0]
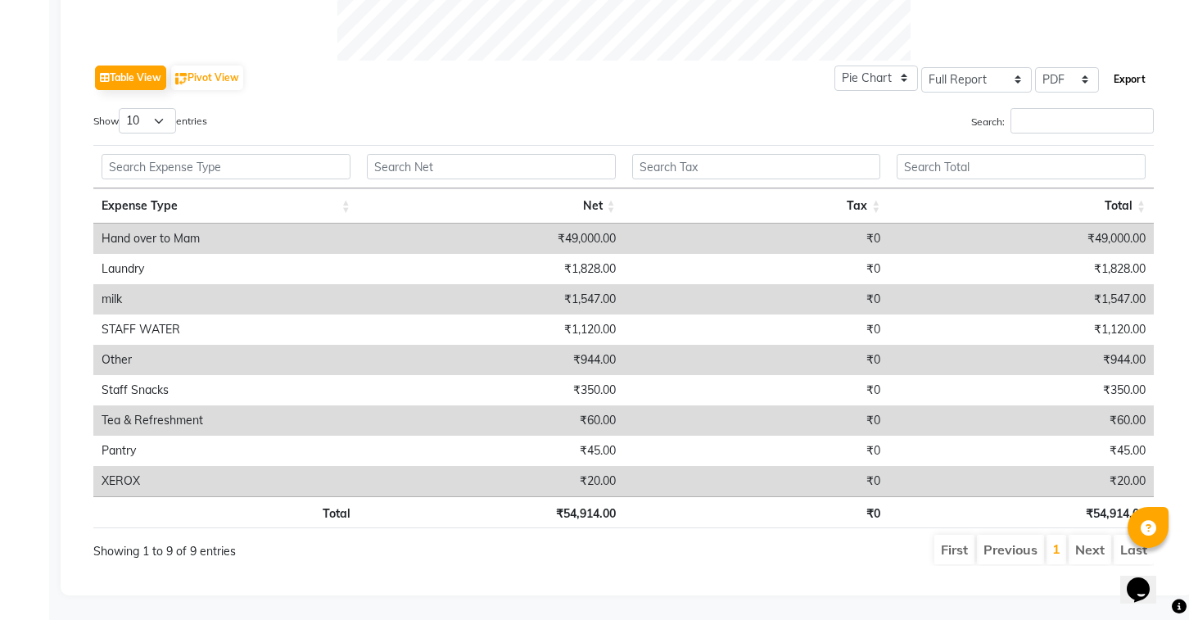
click at [1125, 80] on button "Export" at bounding box center [1129, 80] width 45 height 28
select select "monospace"
select select "12px"
select select "template_1"
select select "A4"
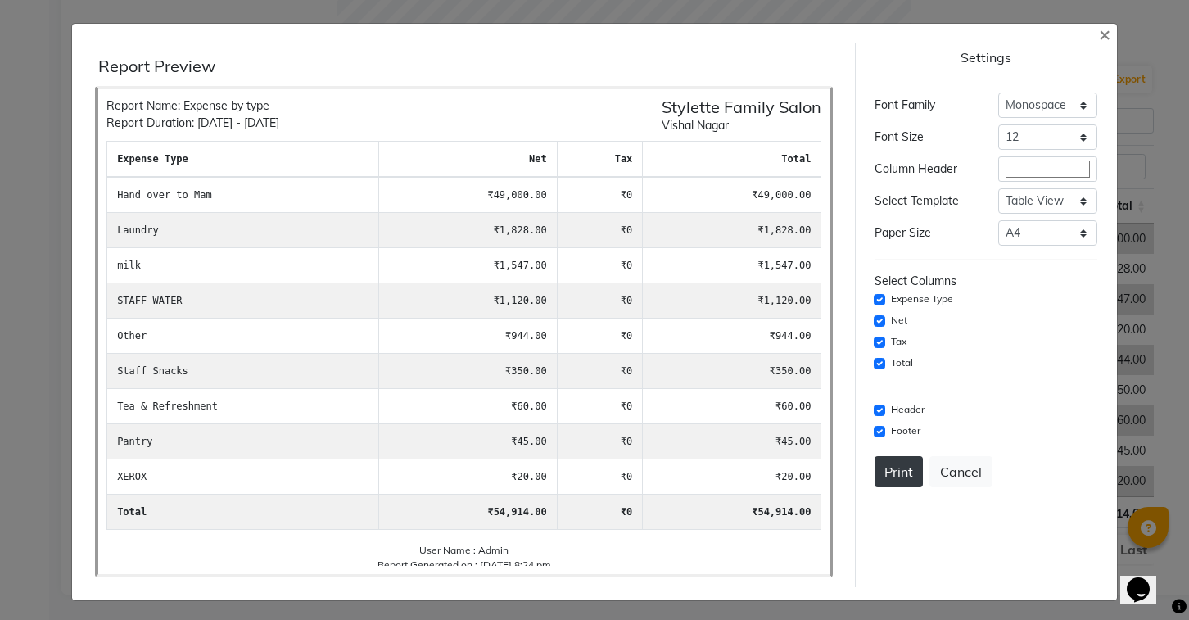
click at [895, 482] on button "Print" at bounding box center [899, 471] width 48 height 31
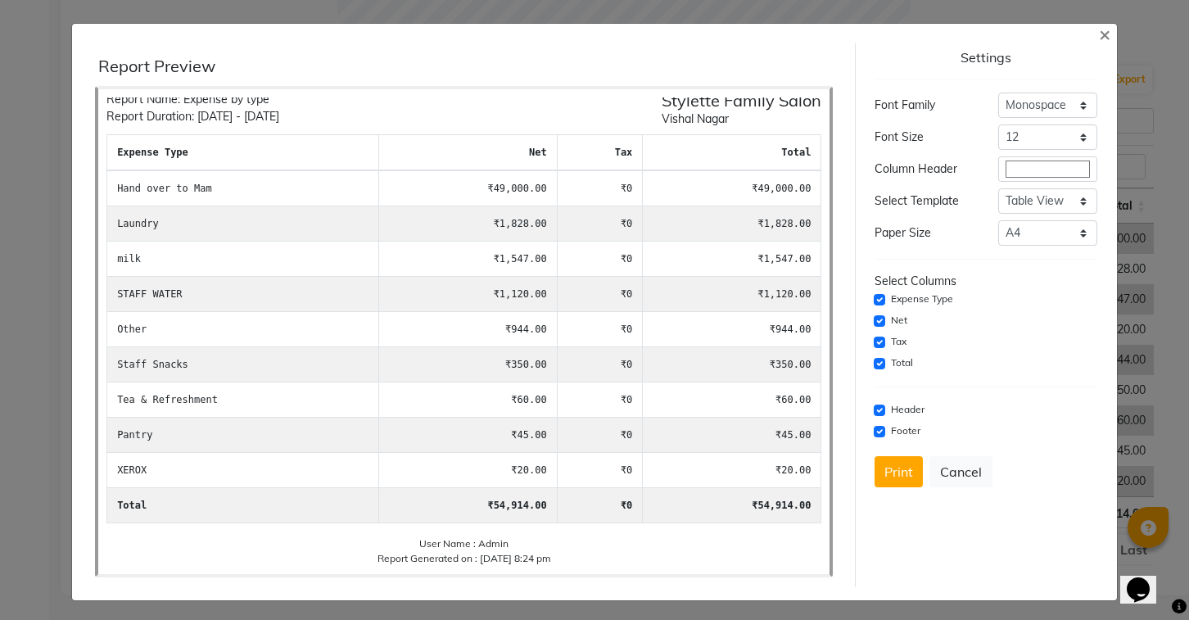
scroll to position [0, 0]
